Goal: Task Accomplishment & Management: Use online tool/utility

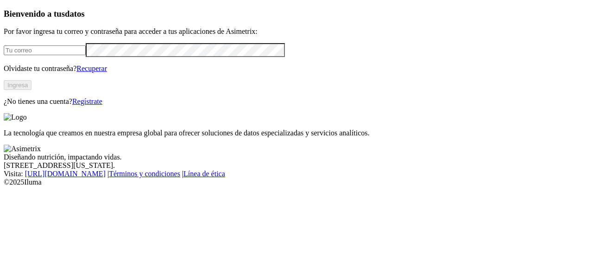
type input "[PERSON_NAME][EMAIL_ADDRESS][PERSON_NAME][DOMAIN_NAME]"
click at [31, 90] on button "Ingresa" at bounding box center [18, 85] width 28 height 10
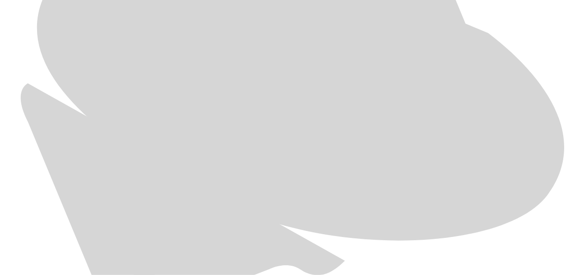
scroll to position [693, 0]
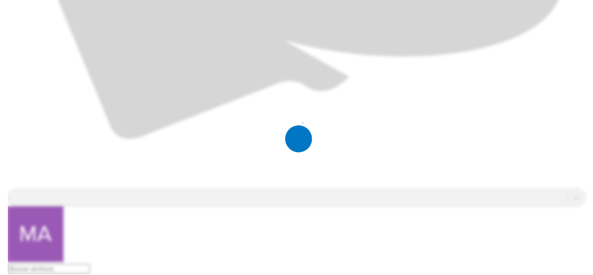
scroll to position [0, 0]
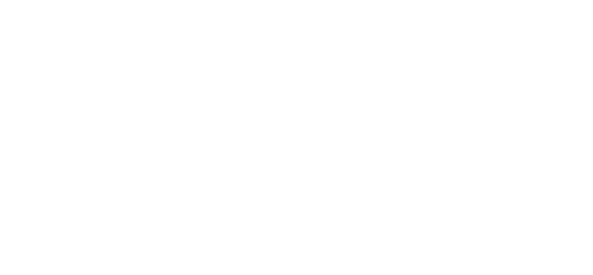
type input "JUL 2025"
paste input "JUL 2025"
type input "JUL 2025"
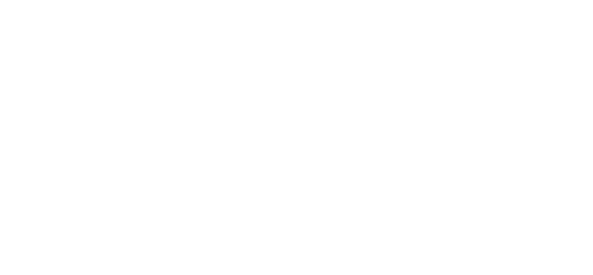
paste input "JUL 2025"
type input "JUL 2025"
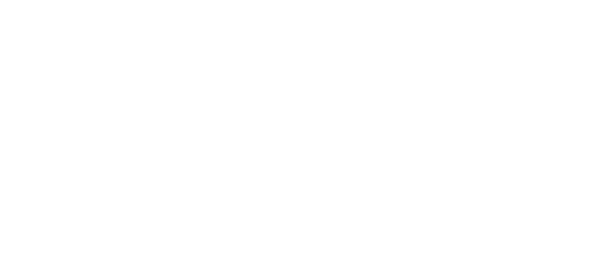
paste input "JUL 2025"
type input "JUL 2025"
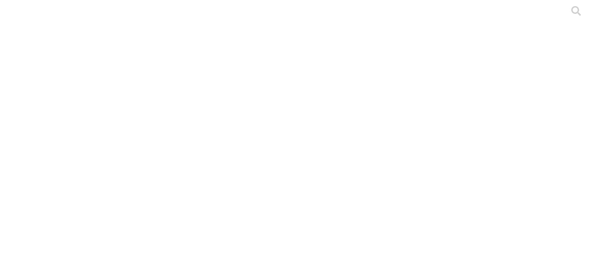
paste input "JUL 2025"
type input "JUL 2025"
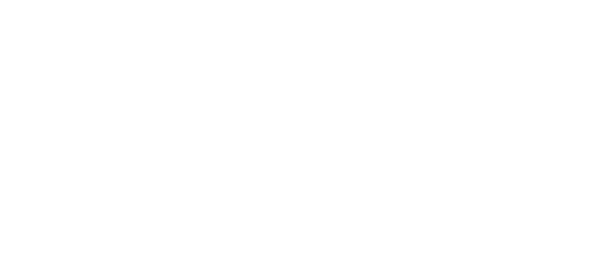
type input "JUL 2025"
paste input "JUL 2025"
type input "JUL 2025"
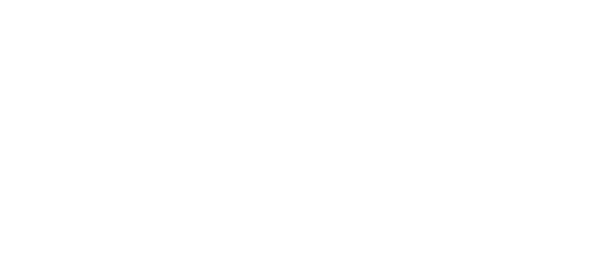
paste input "JUL 2025"
type input "JUL 2025"
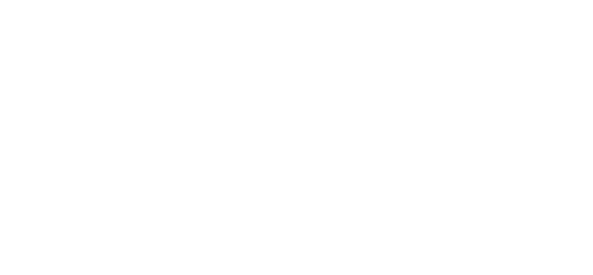
paste input "JUL 2025"
type input "JUL 2025"
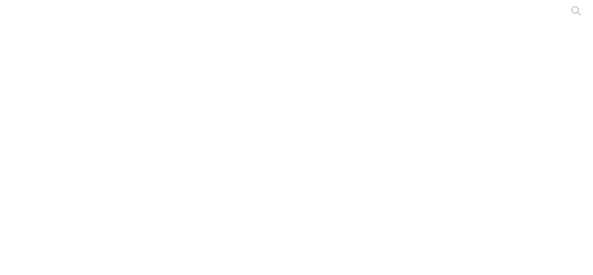
paste input "JUL 2025"
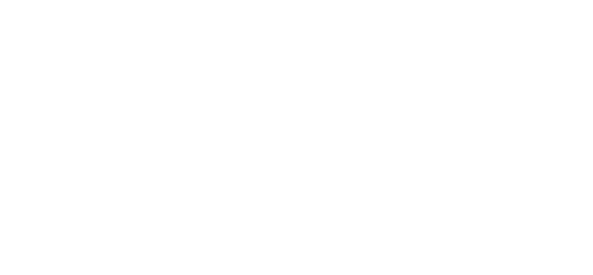
type input "JUL 2025"
